Goal: Obtain resource: Download file/media

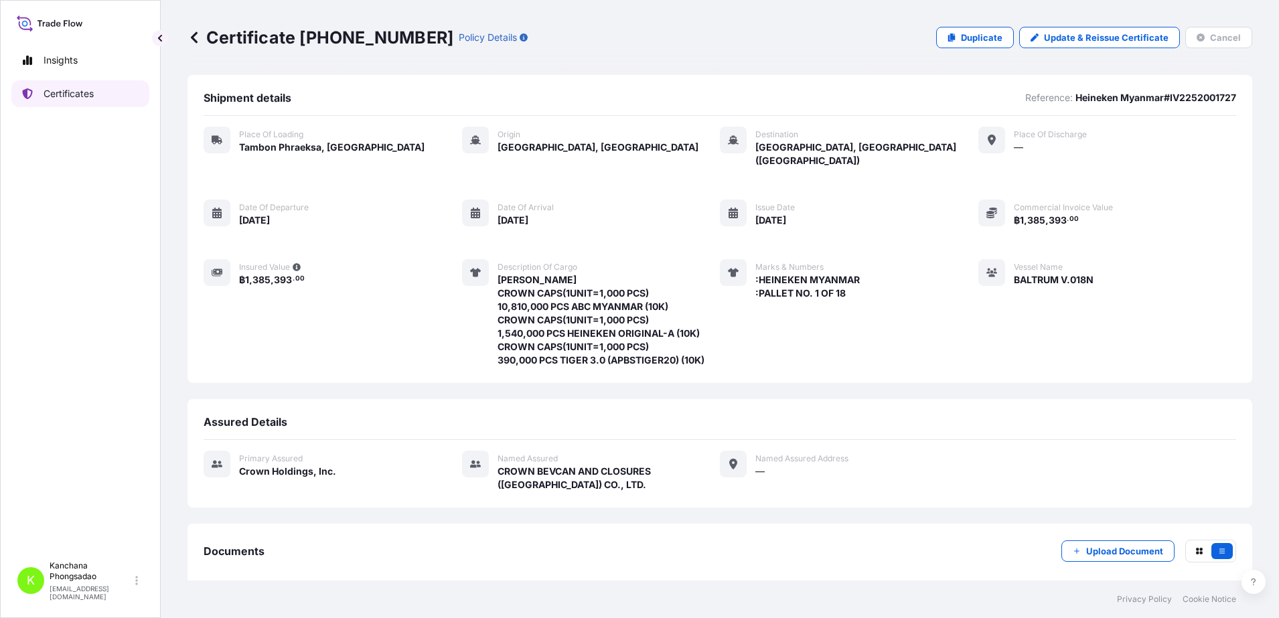
click at [54, 99] on p "Certificates" at bounding box center [69, 93] width 50 height 13
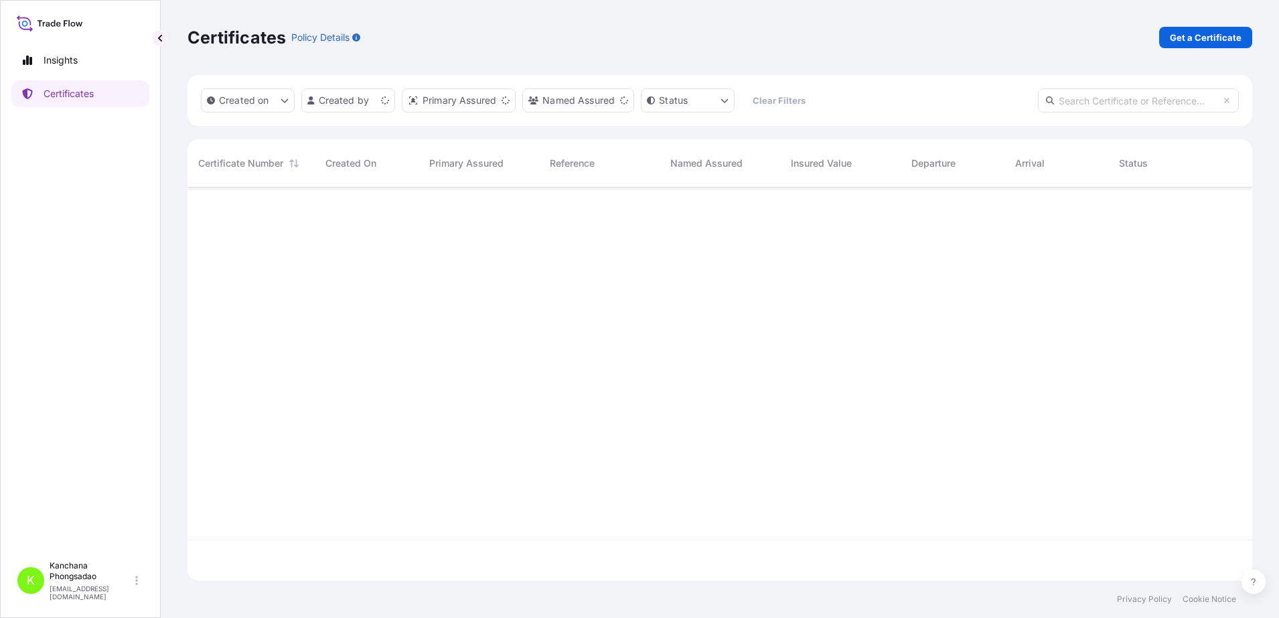
scroll to position [388, 1052]
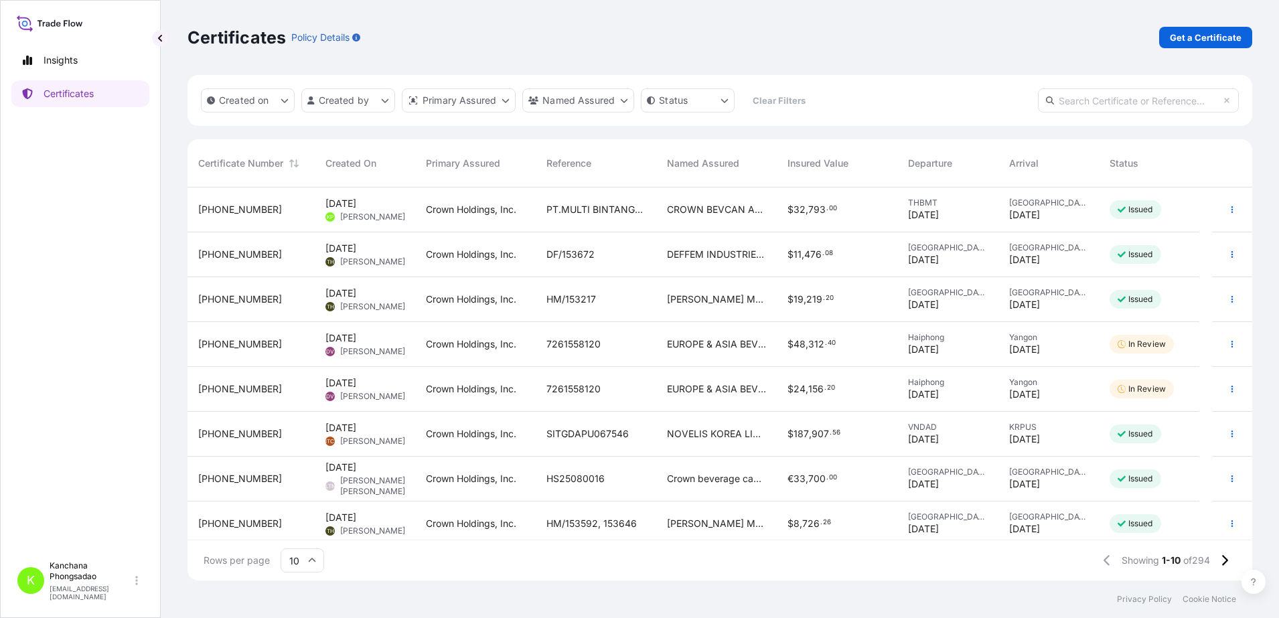
click at [232, 213] on span "[PHONE_NUMBER]" at bounding box center [240, 209] width 84 height 13
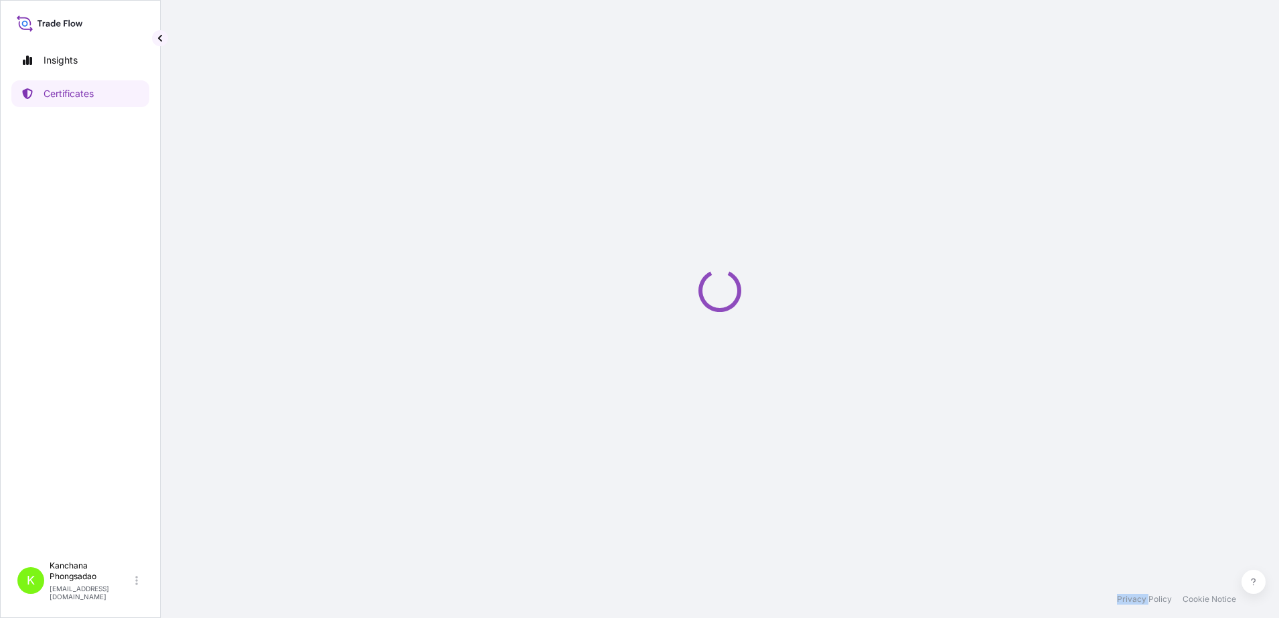
click at [232, 213] on div "Loading" at bounding box center [719, 290] width 1065 height 581
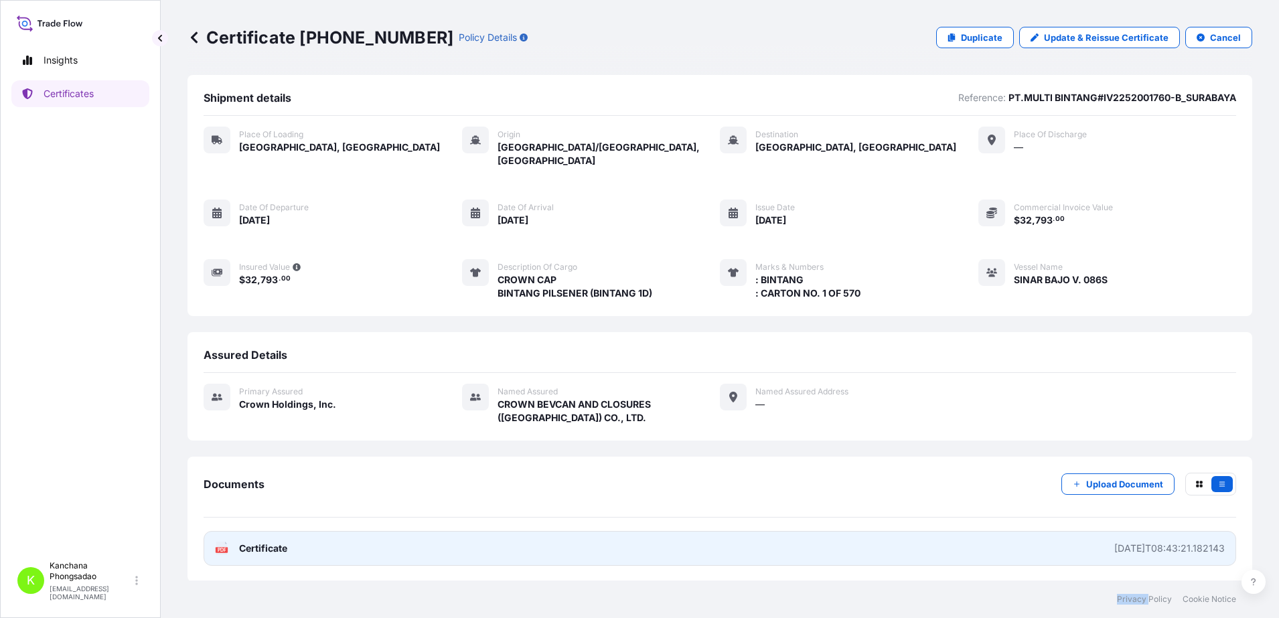
click at [262, 542] on span "Certificate" at bounding box center [263, 548] width 48 height 13
